Goal: Information Seeking & Learning: Learn about a topic

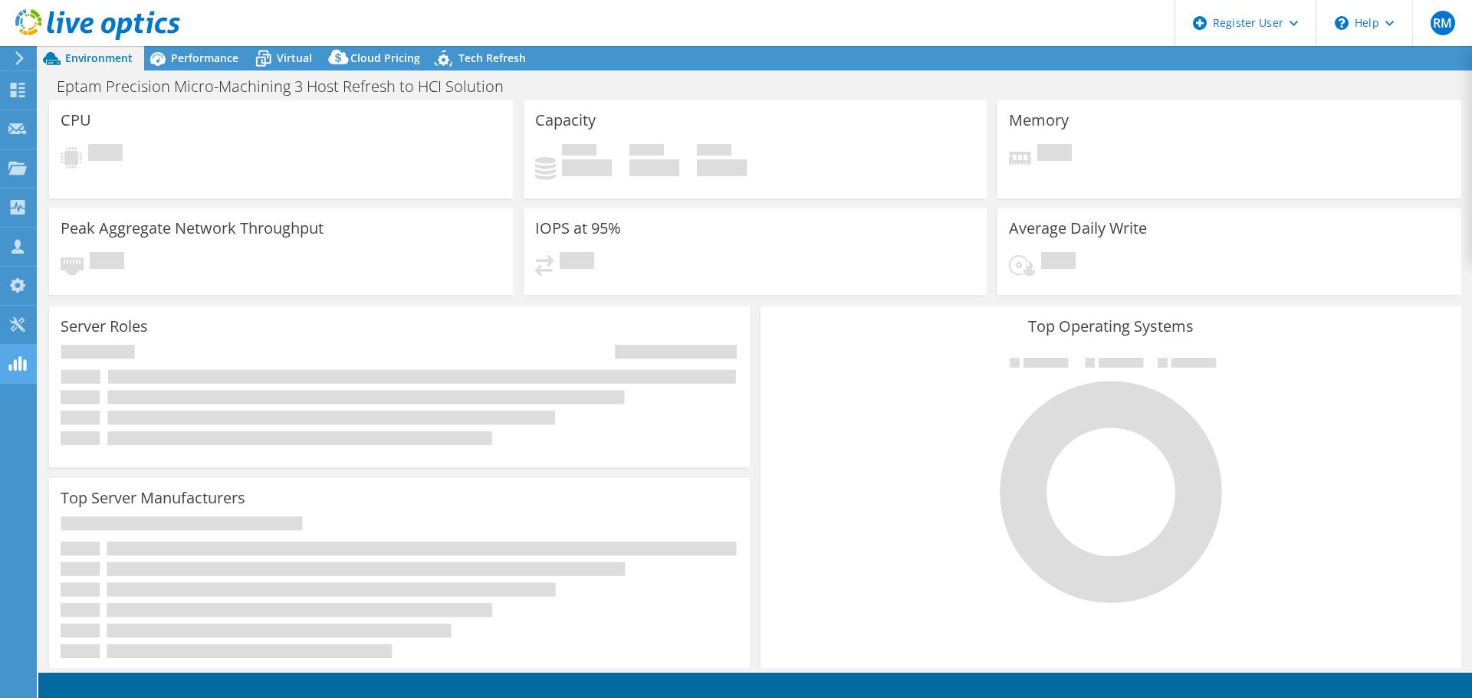
select select "USD"
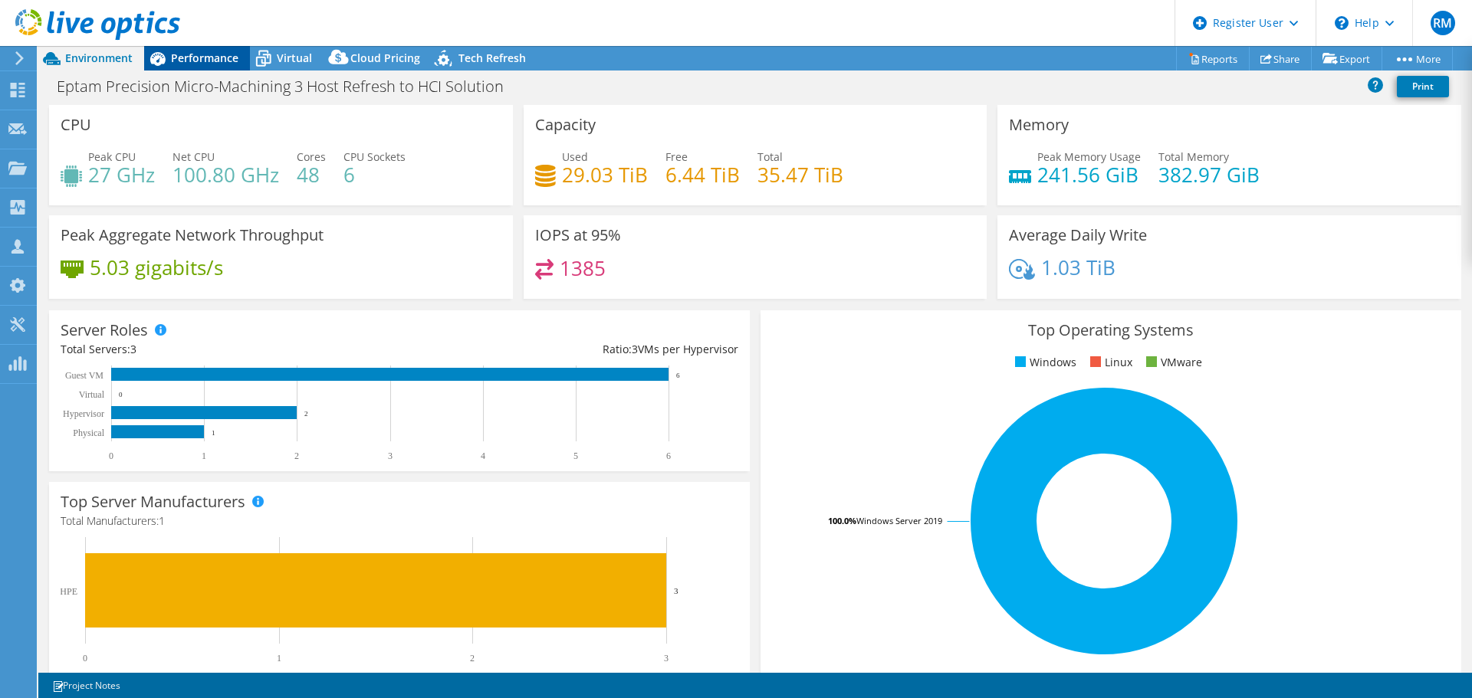
click at [224, 54] on span "Performance" at bounding box center [204, 58] width 67 height 15
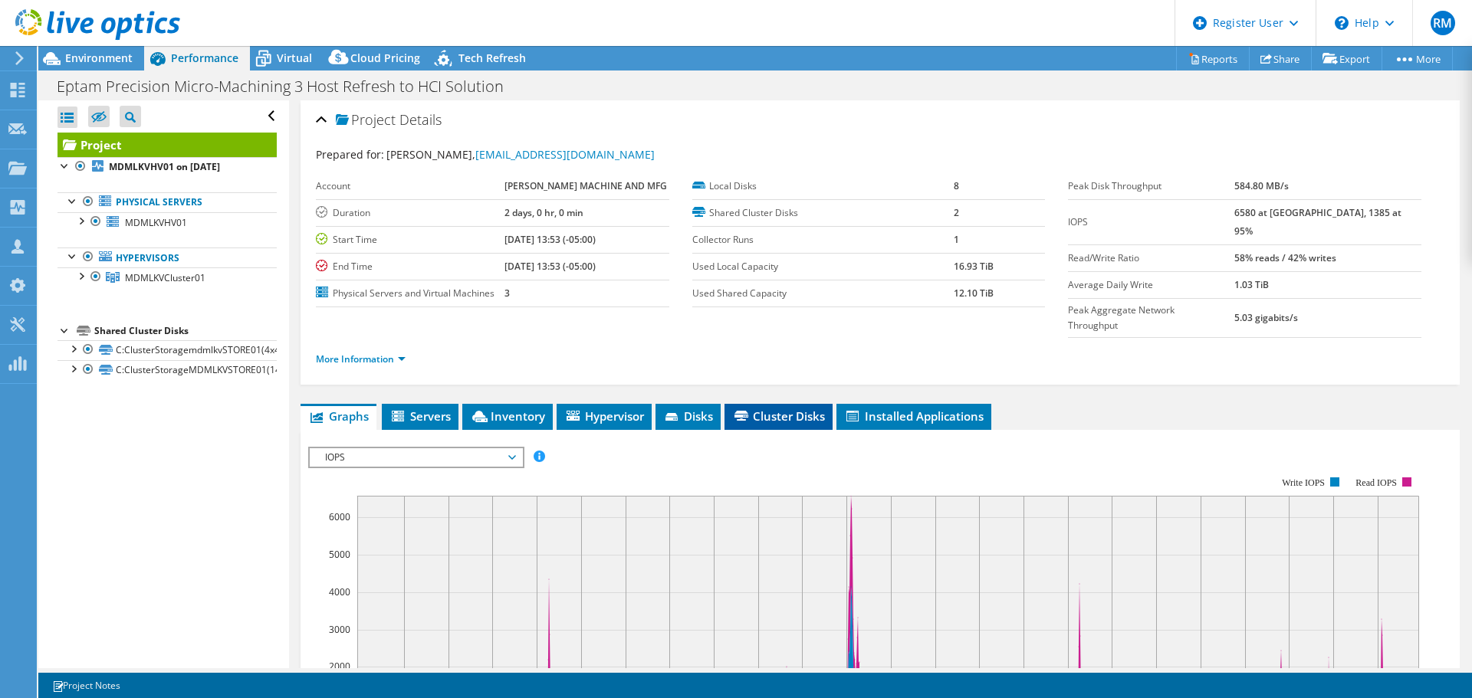
click at [776, 409] on span "Cluster Disks" at bounding box center [778, 416] width 93 height 15
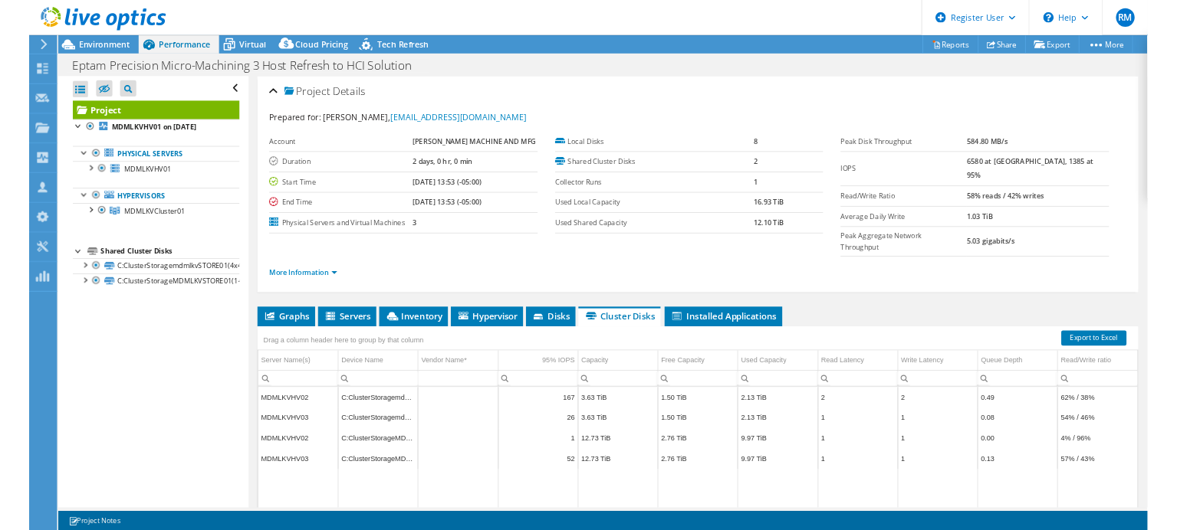
scroll to position [58, 0]
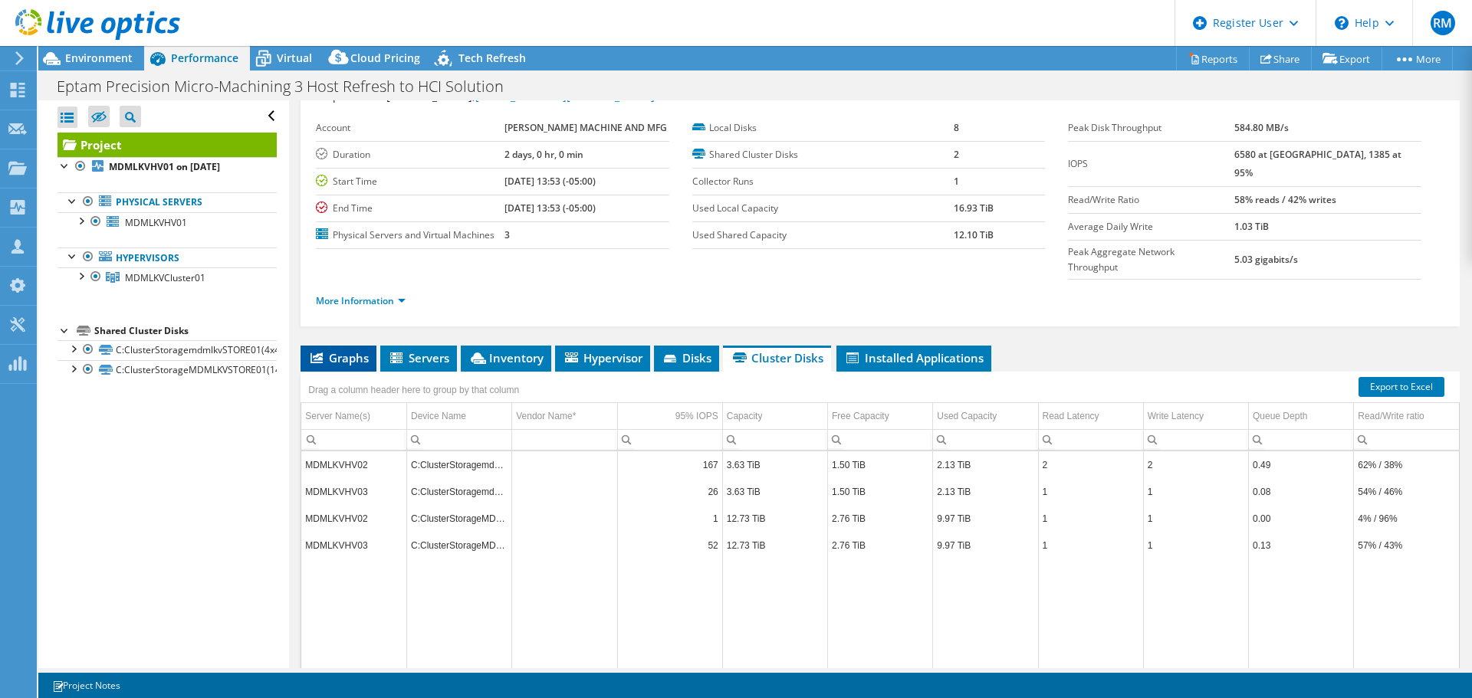
click at [353, 350] on span "Graphs" at bounding box center [338, 357] width 61 height 15
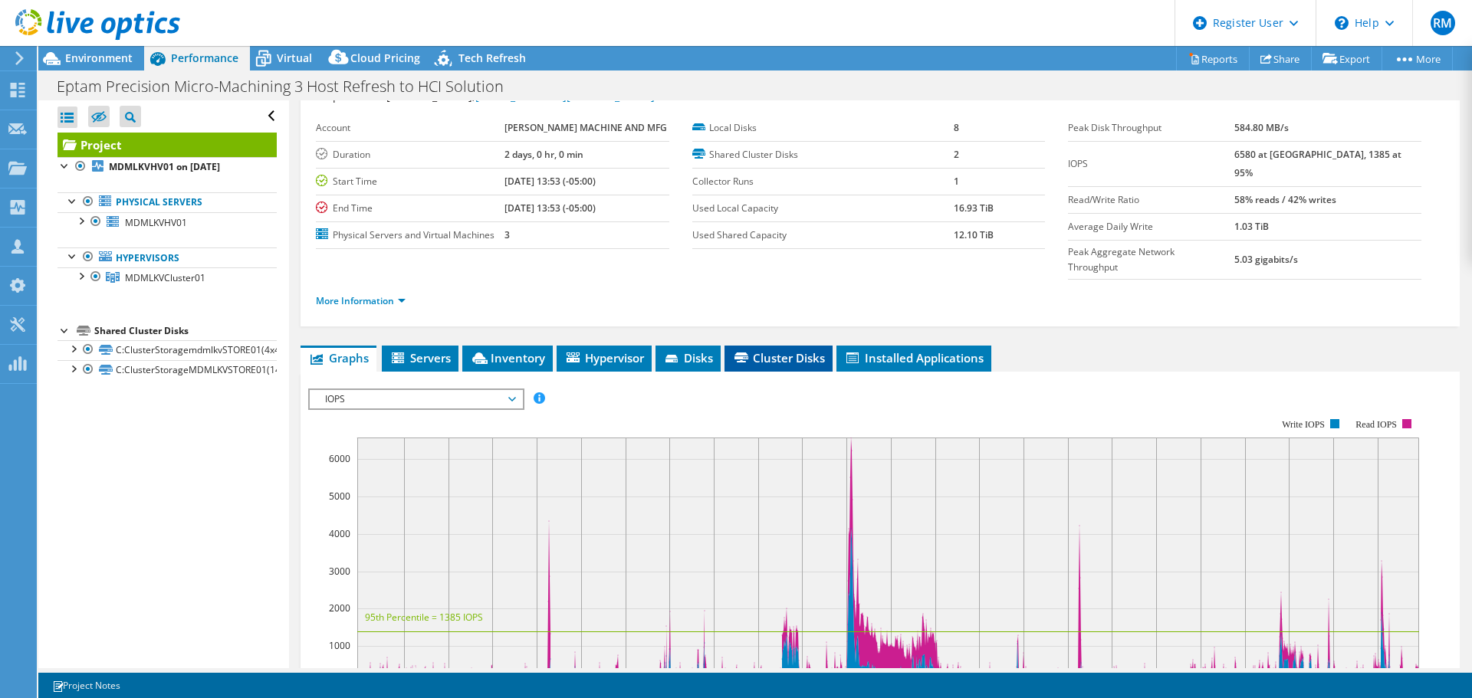
click at [764, 346] on li "Cluster Disks" at bounding box center [778, 359] width 108 height 26
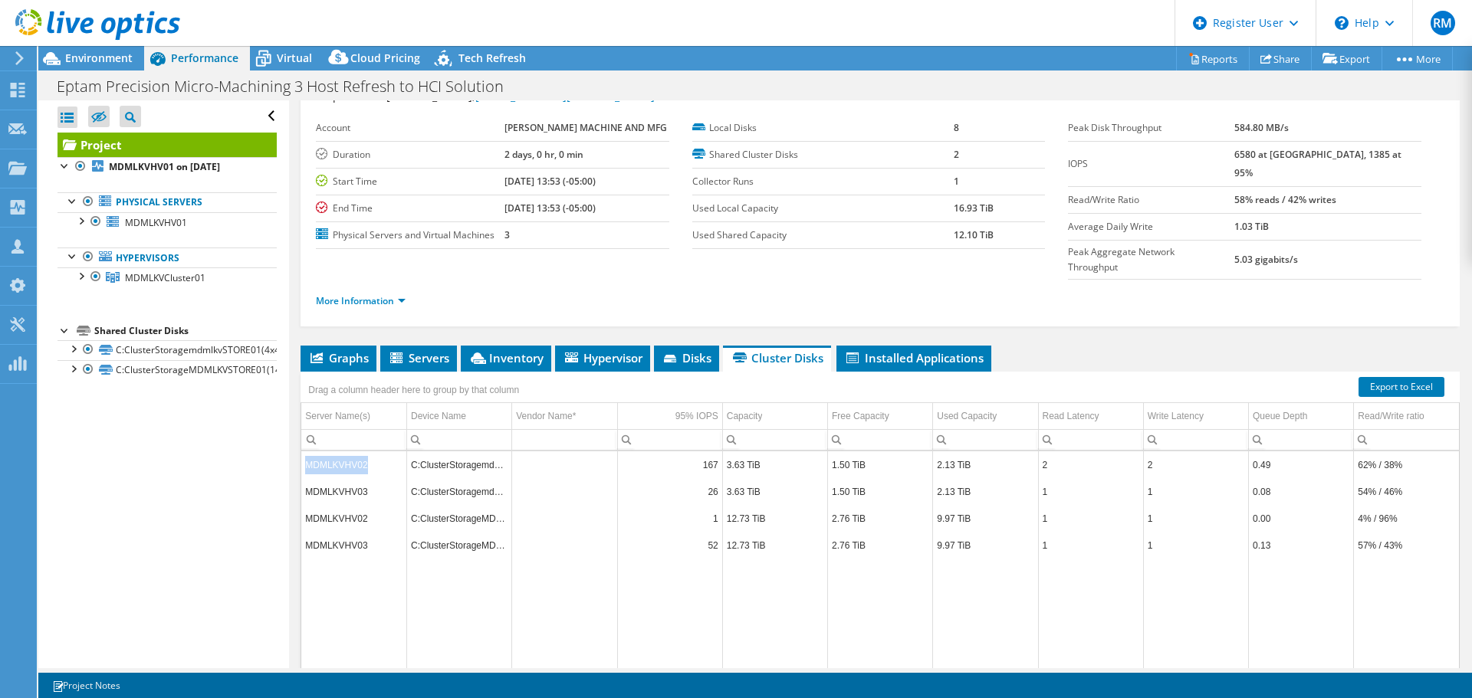
copy td "MDMLKVHV02"
drag, startPoint x: 375, startPoint y: 442, endPoint x: 302, endPoint y: 438, distance: 73.0
click at [302, 452] on td "MDMLKVHV02" at bounding box center [353, 465] width 105 height 27
click at [422, 301] on div "Project Details Prepared for: [PERSON_NAME], [EMAIL_ADDRESS][DOMAIN_NAME] Accou…" at bounding box center [880, 399] width 1182 height 714
click at [457, 372] on div "Drag a column header here to group by that column" at bounding box center [414, 388] width 226 height 33
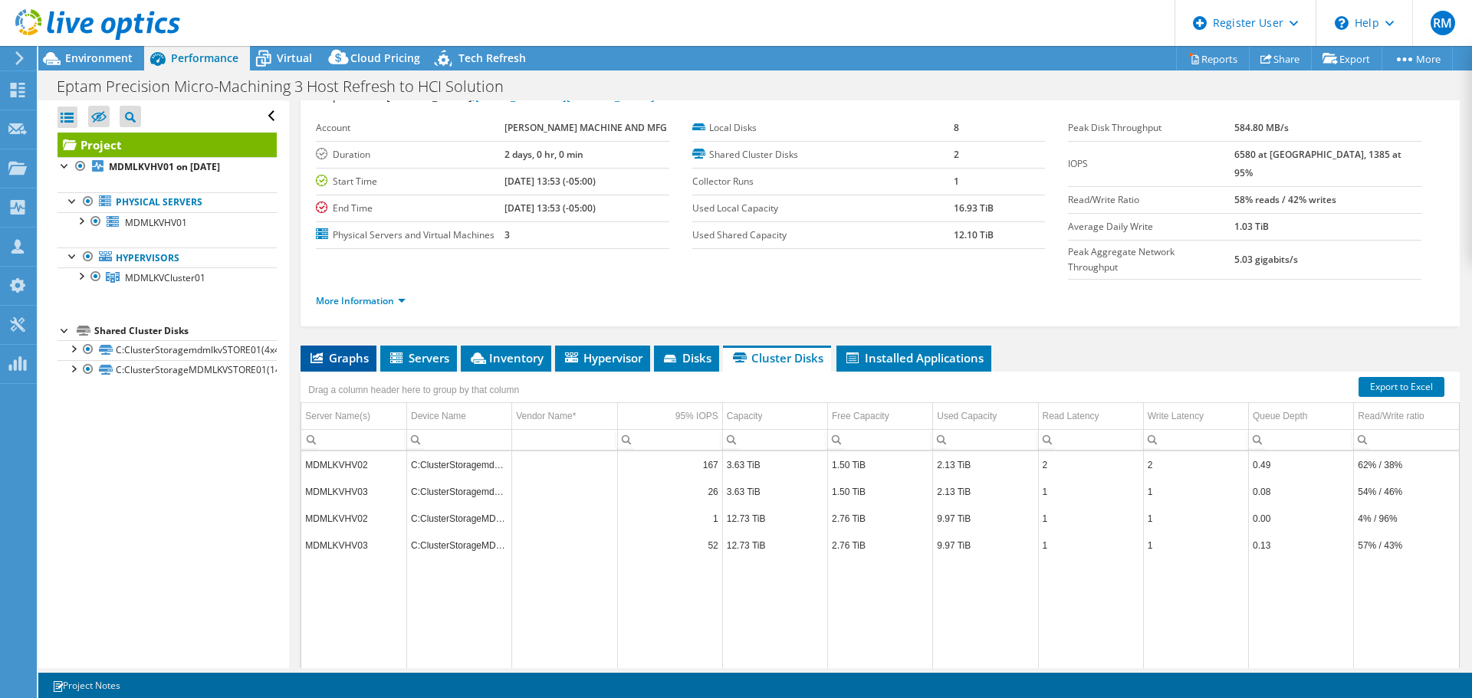
click at [371, 346] on li "Graphs" at bounding box center [339, 359] width 76 height 26
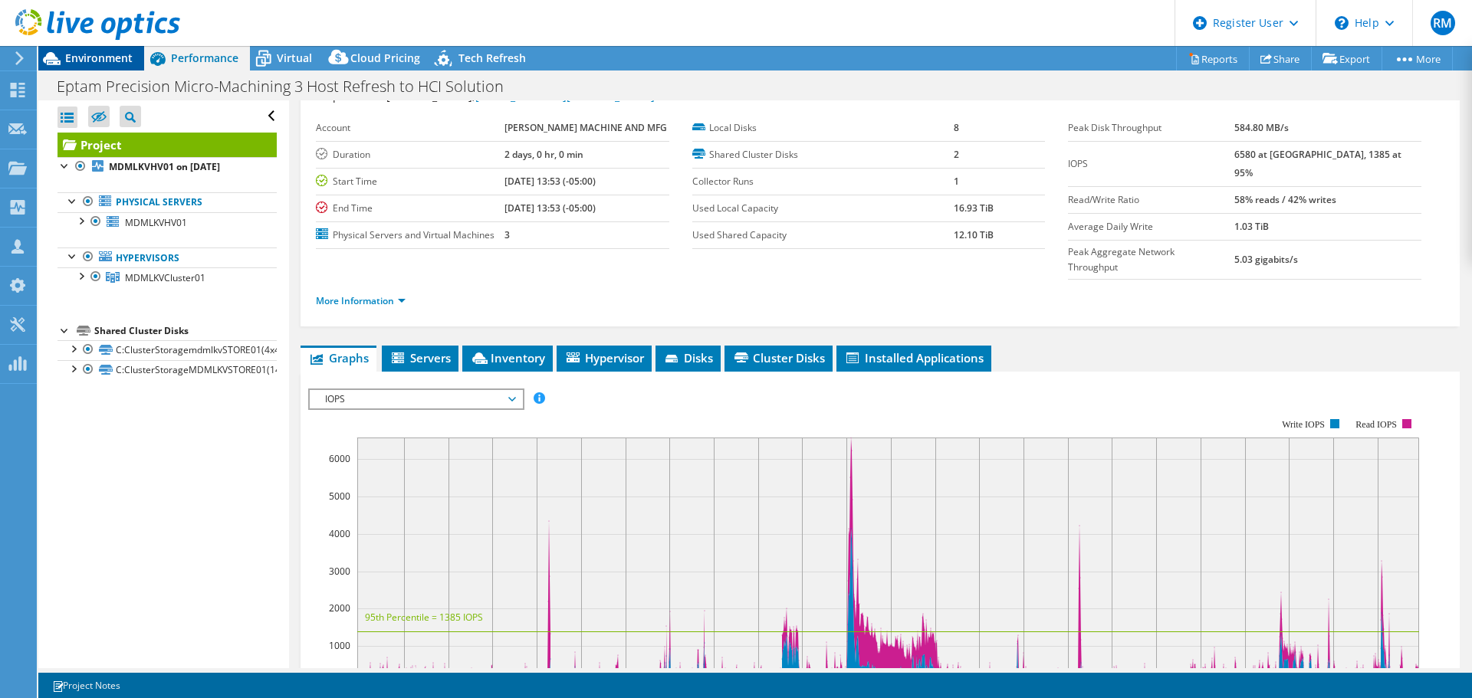
click at [126, 57] on span "Environment" at bounding box center [98, 58] width 67 height 15
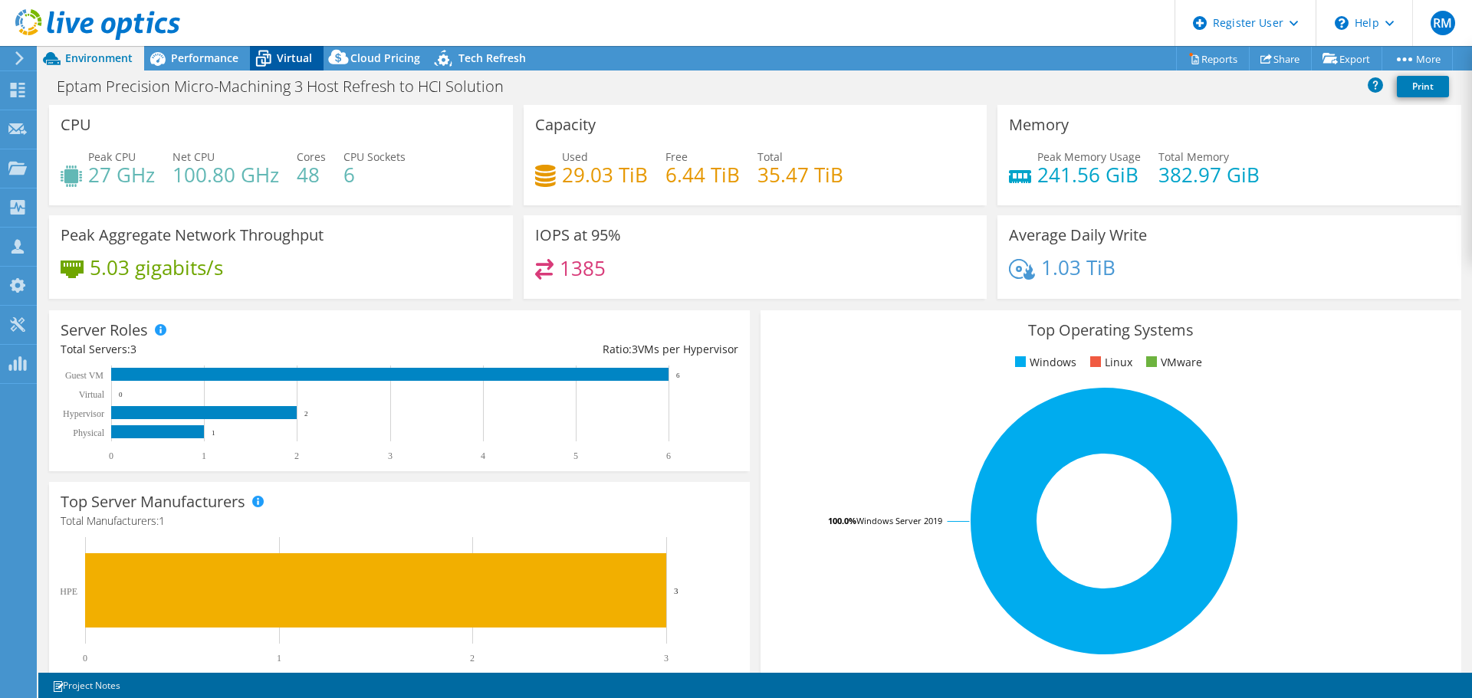
click at [304, 62] on span "Virtual" at bounding box center [294, 58] width 35 height 15
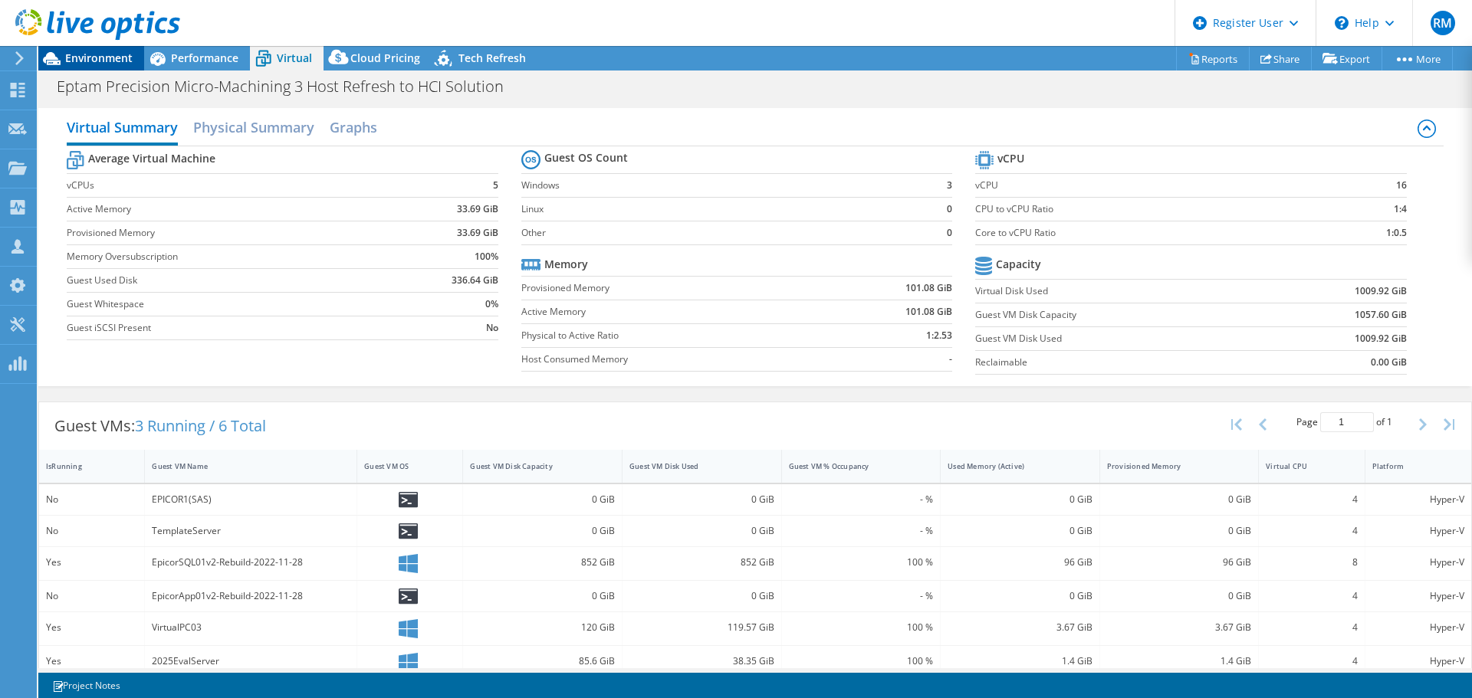
click at [130, 67] on div "Environment" at bounding box center [91, 58] width 106 height 25
